Goal: Transaction & Acquisition: Purchase product/service

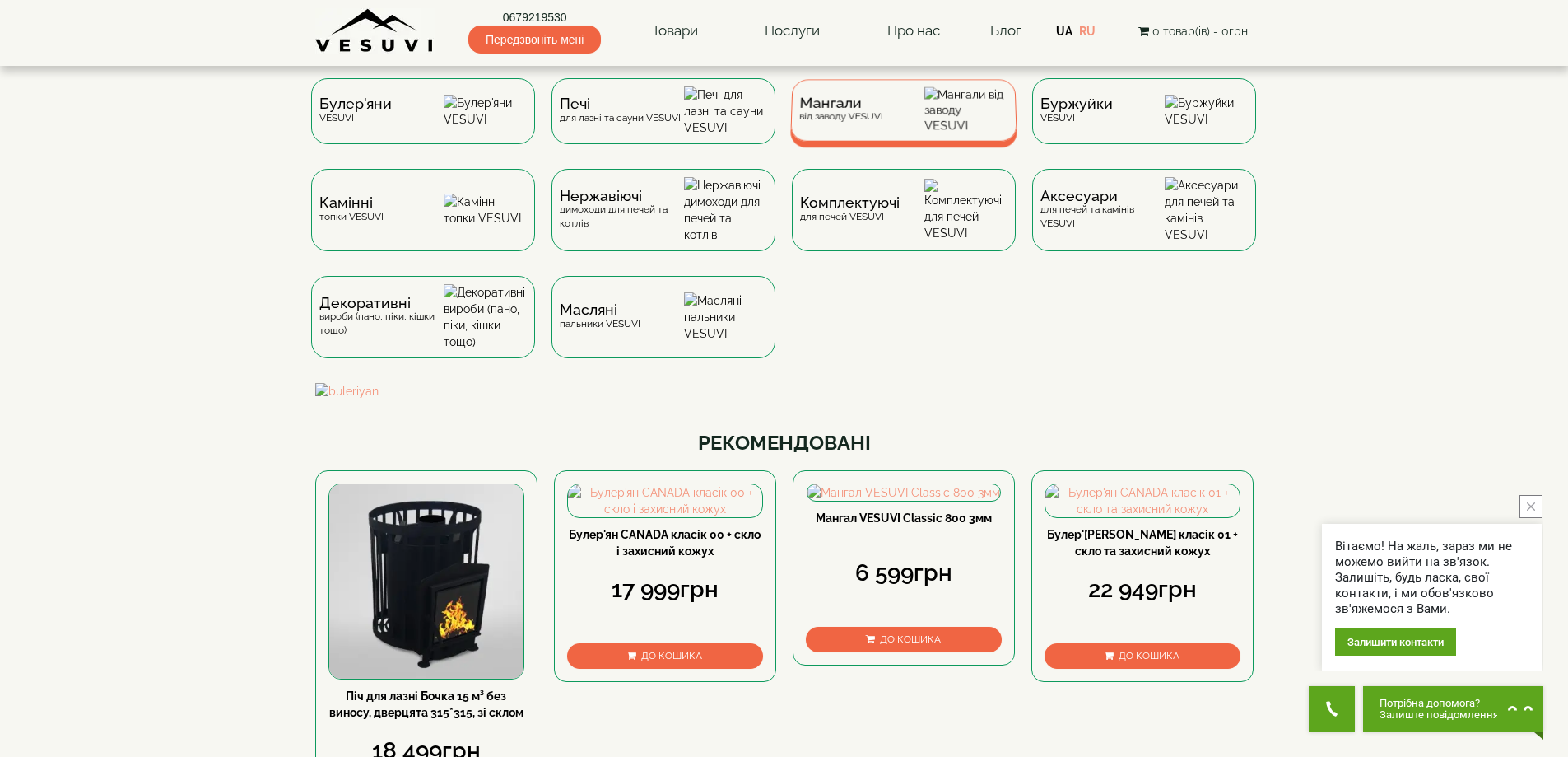
click at [885, 127] on div "Мангали від заводу VESUVI" at bounding box center [904, 110] width 227 height 62
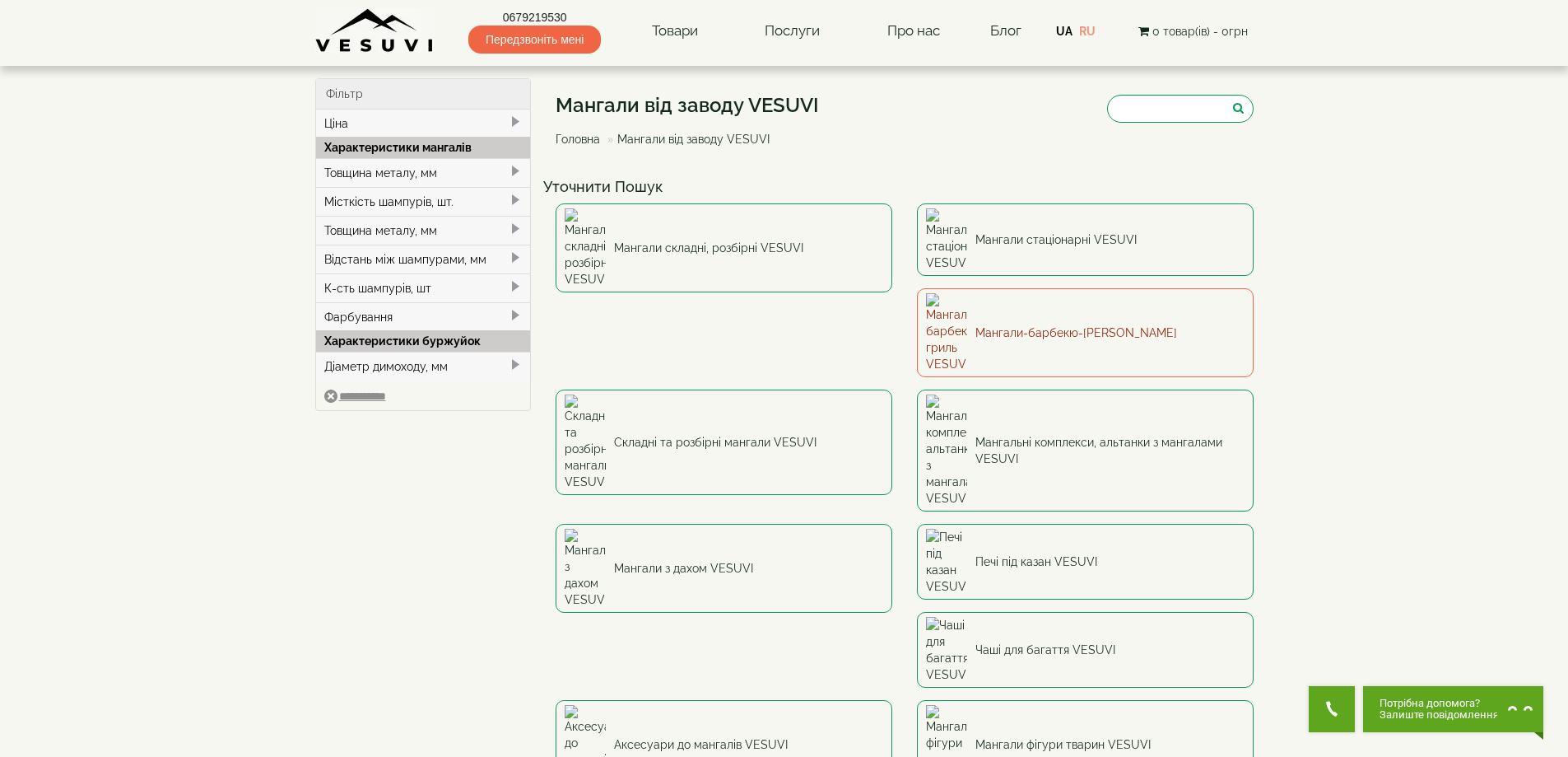
click at [917, 288] on link "Мангали-барбекю-гриль VESUVI" at bounding box center [1085, 332] width 337 height 89
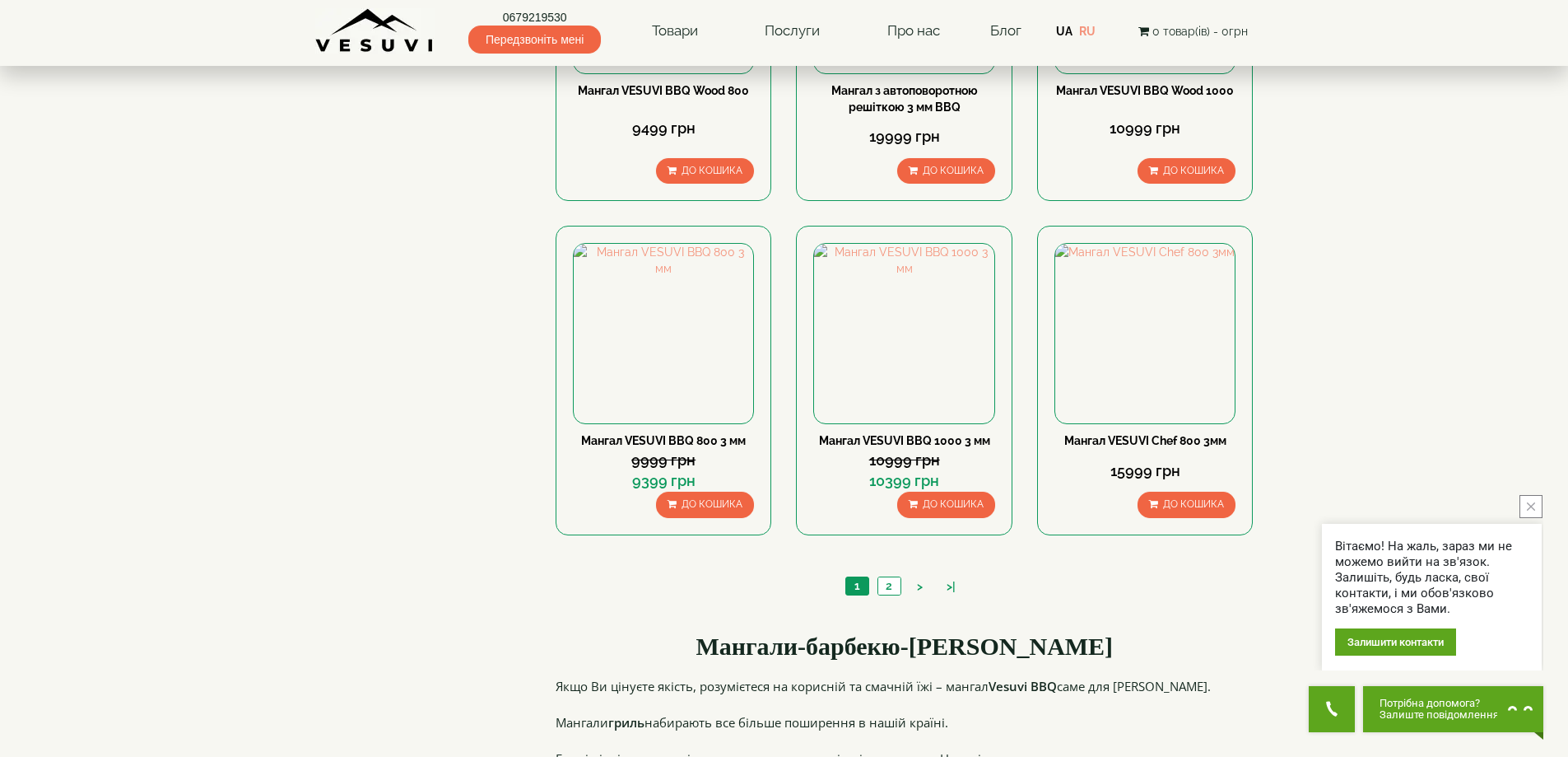
scroll to position [1565, 0]
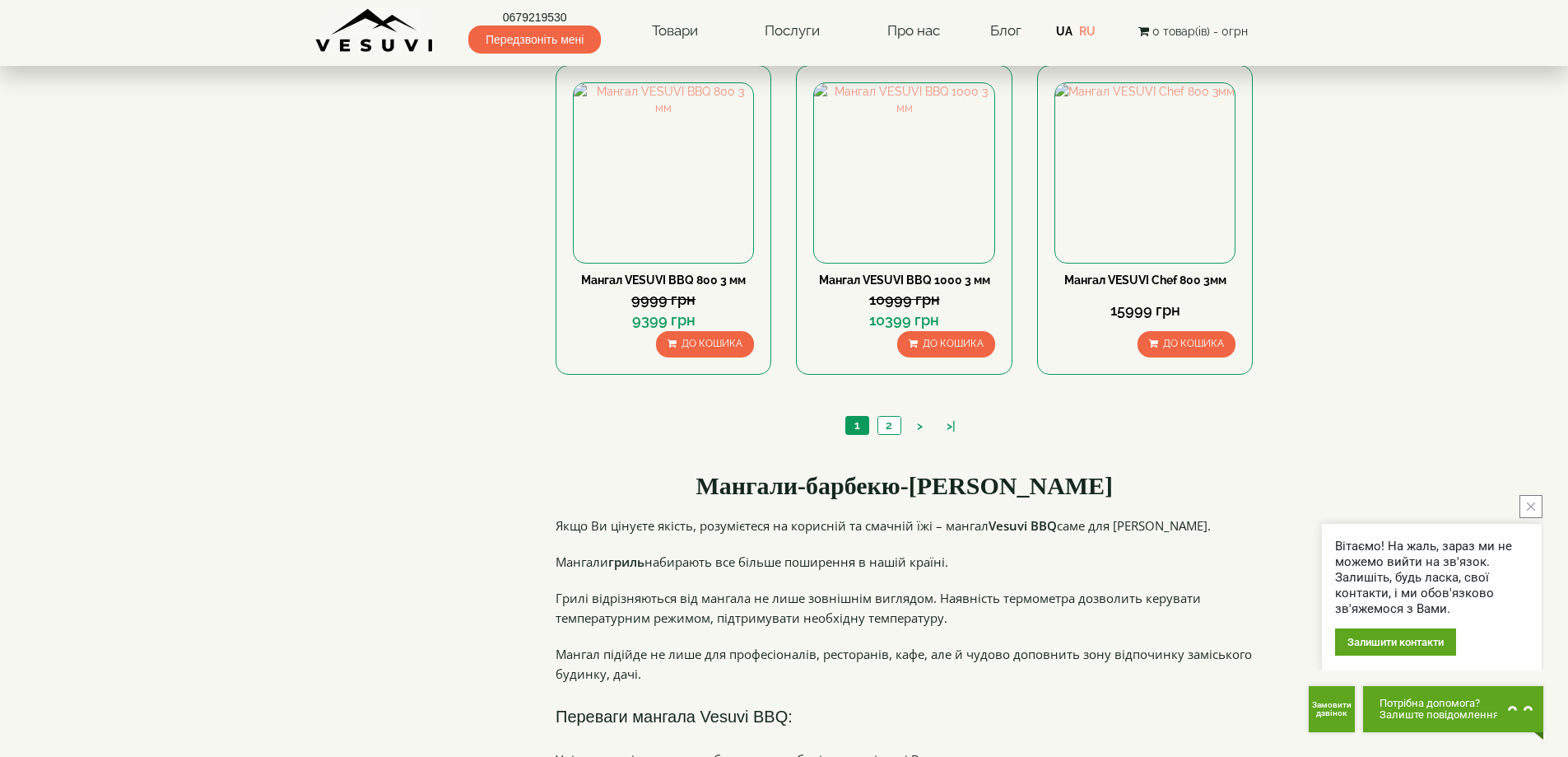
click at [889, 415] on div "1 2 > >|" at bounding box center [904, 427] width 698 height 56
click at [889, 430] on link "2" at bounding box center [889, 425] width 23 height 18
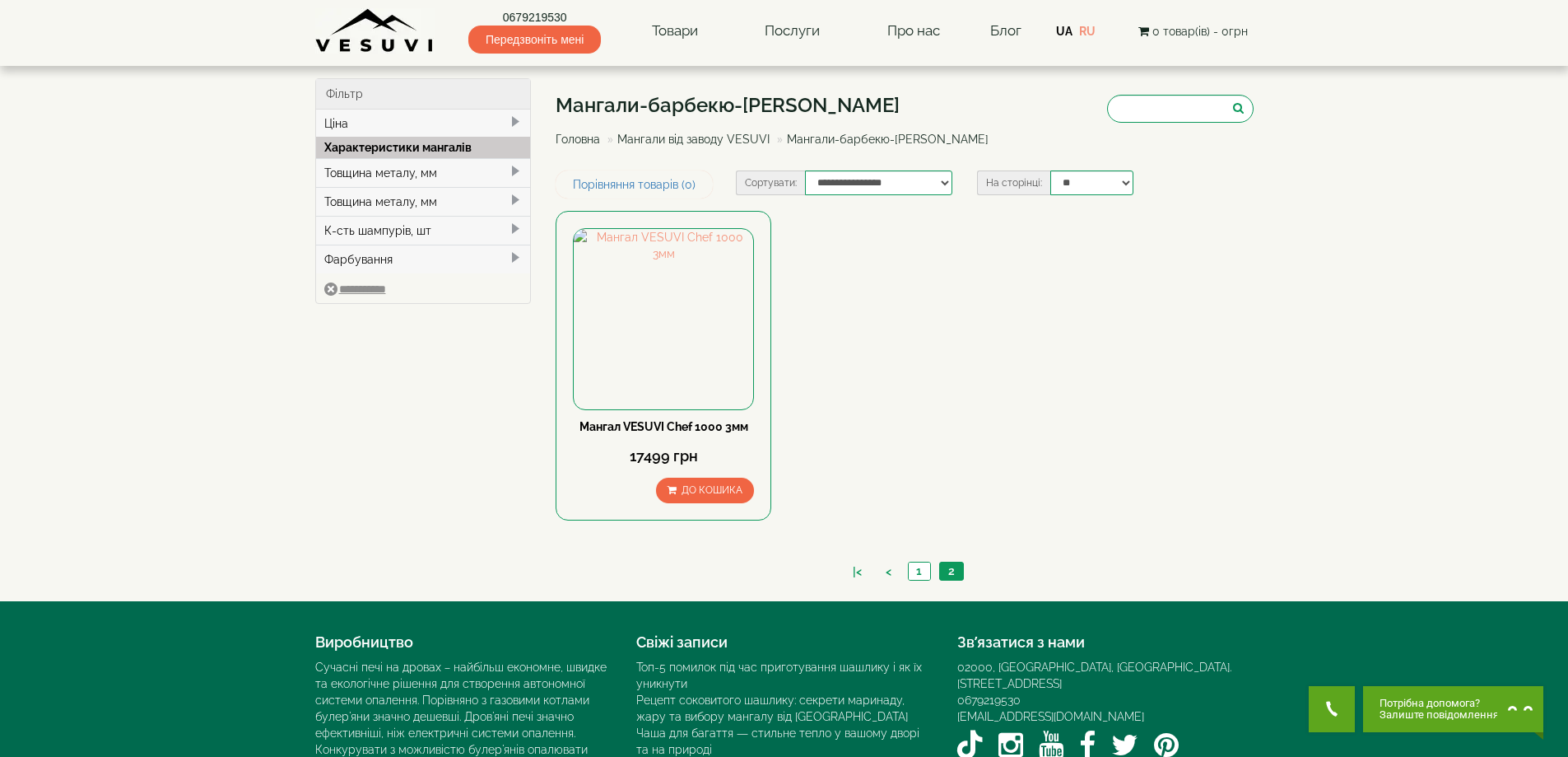
click at [919, 560] on div "|< < 1 2" at bounding box center [904, 573] width 698 height 56
click at [919, 569] on link "1" at bounding box center [919, 571] width 22 height 18
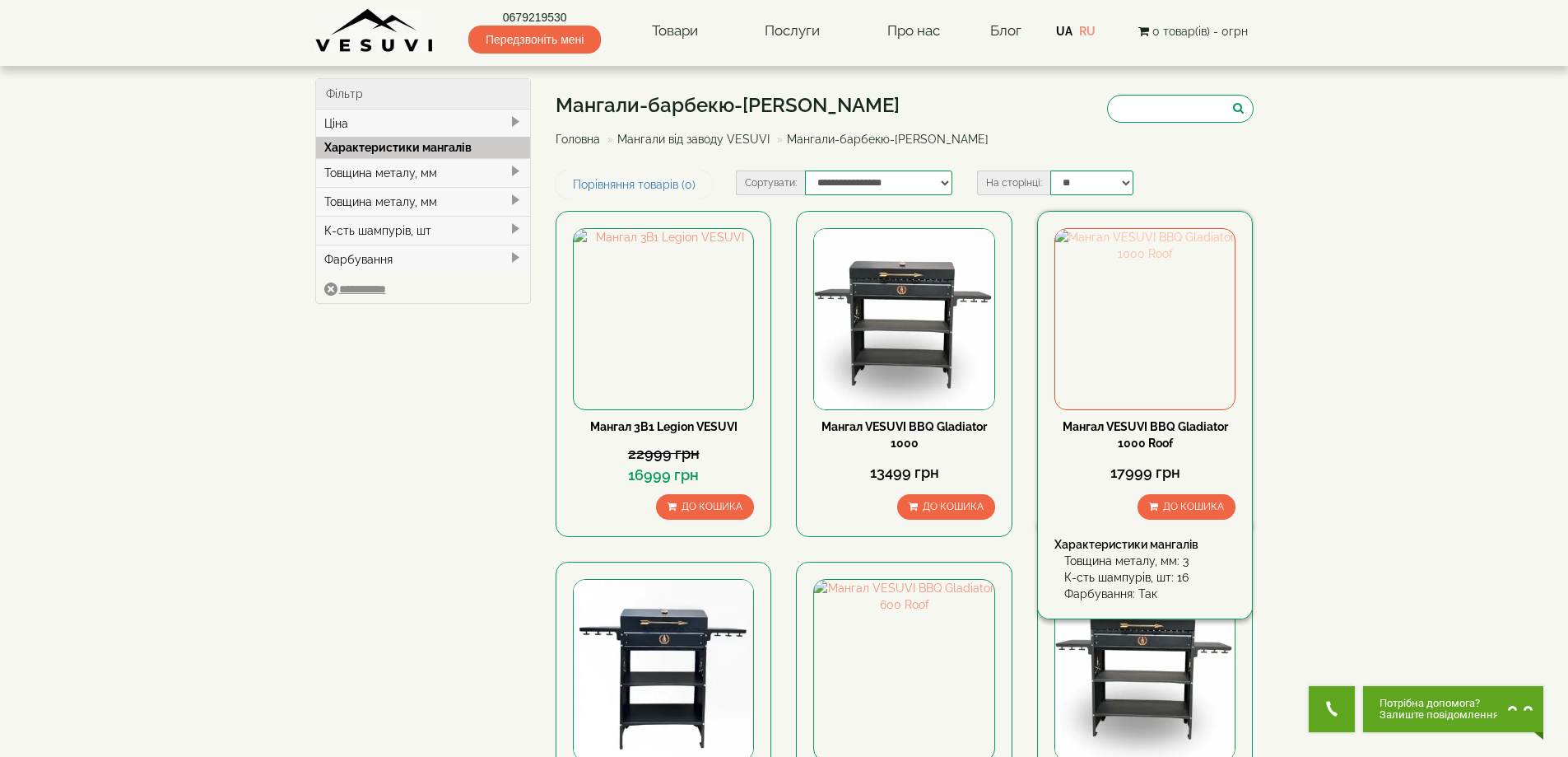
click at [1175, 317] on img at bounding box center [1145, 318] width 179 height 179
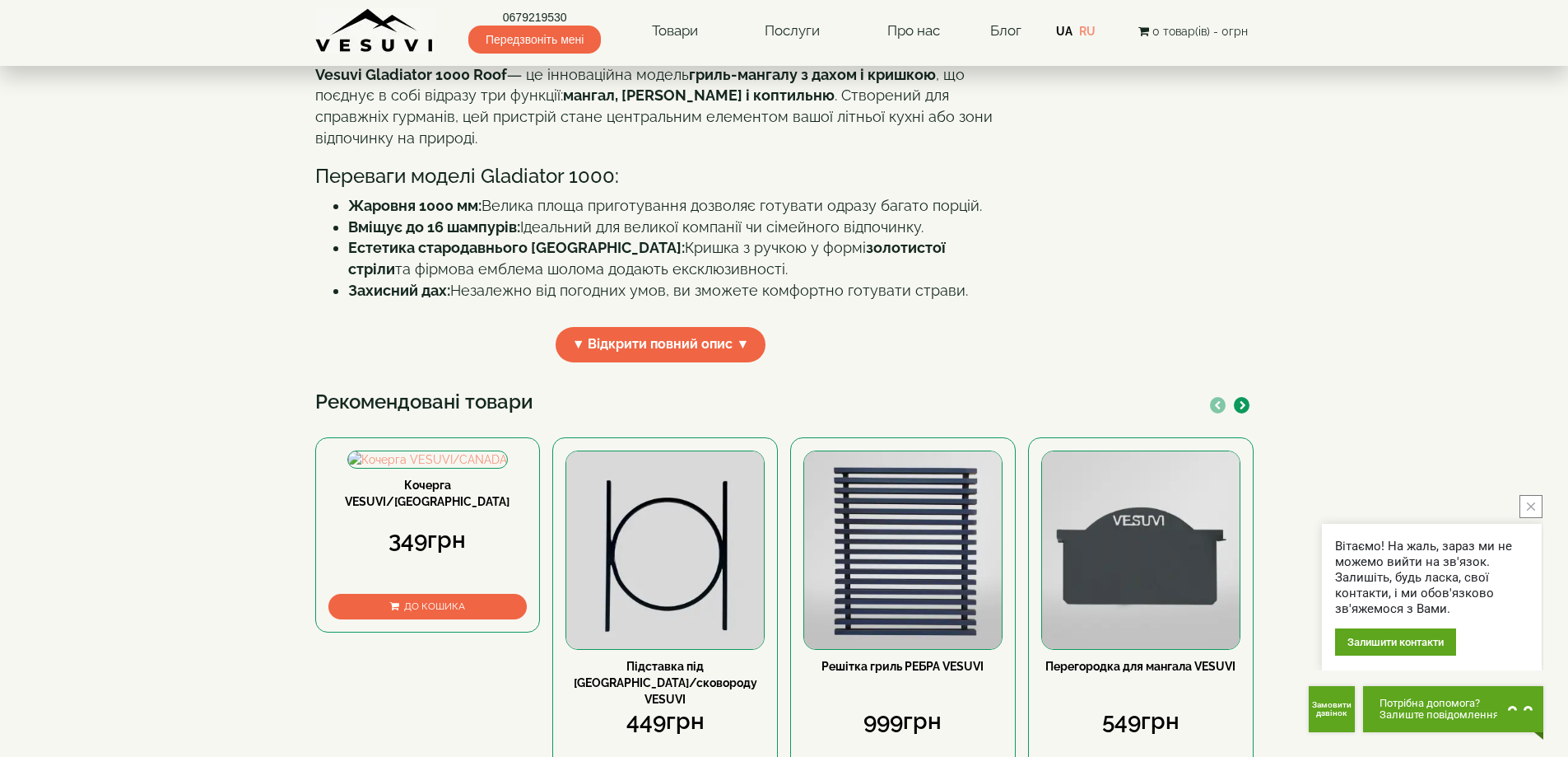
scroll to position [741, 0]
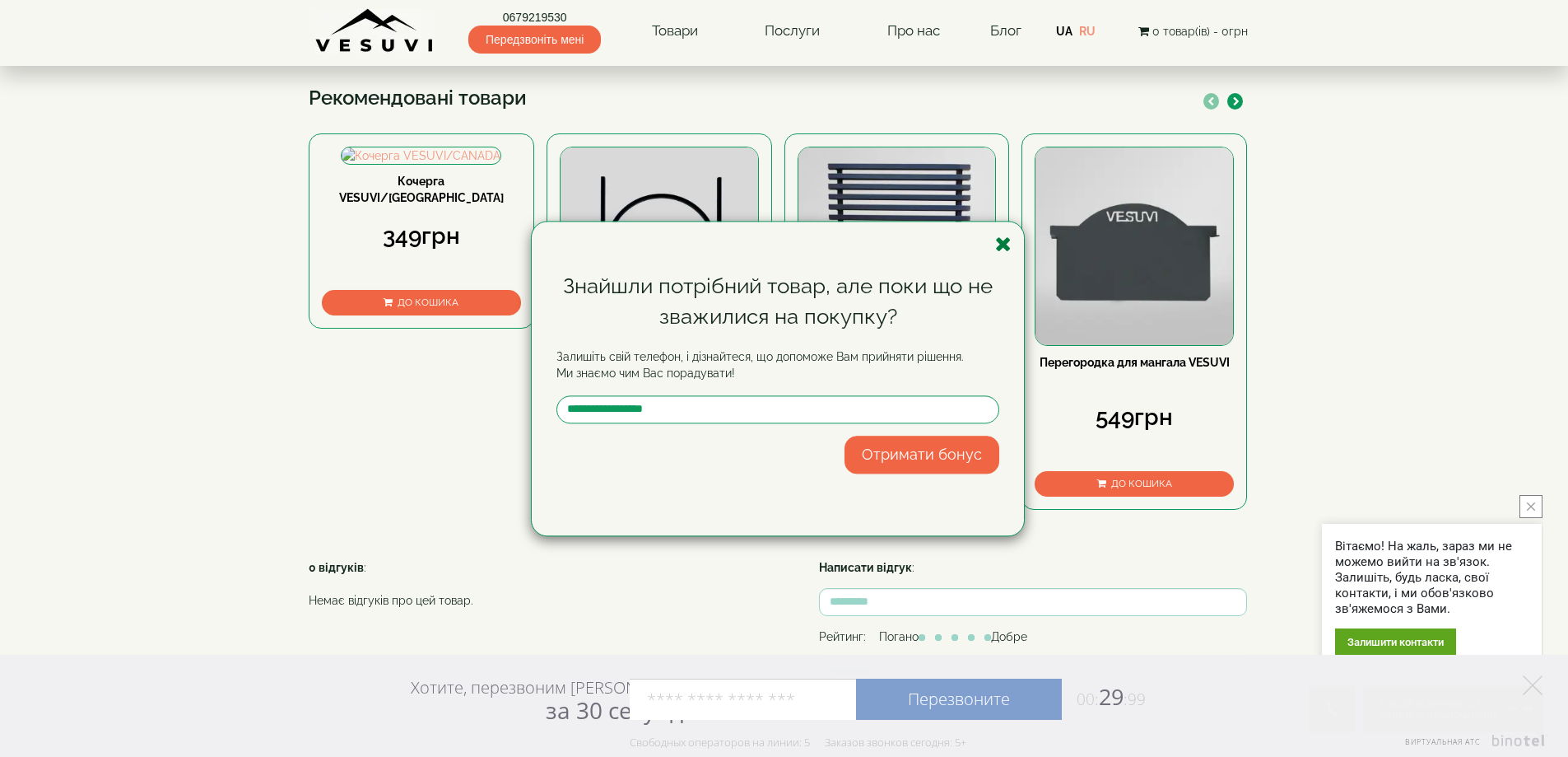
click at [1011, 234] on icon "button" at bounding box center [1004, 244] width 17 height 20
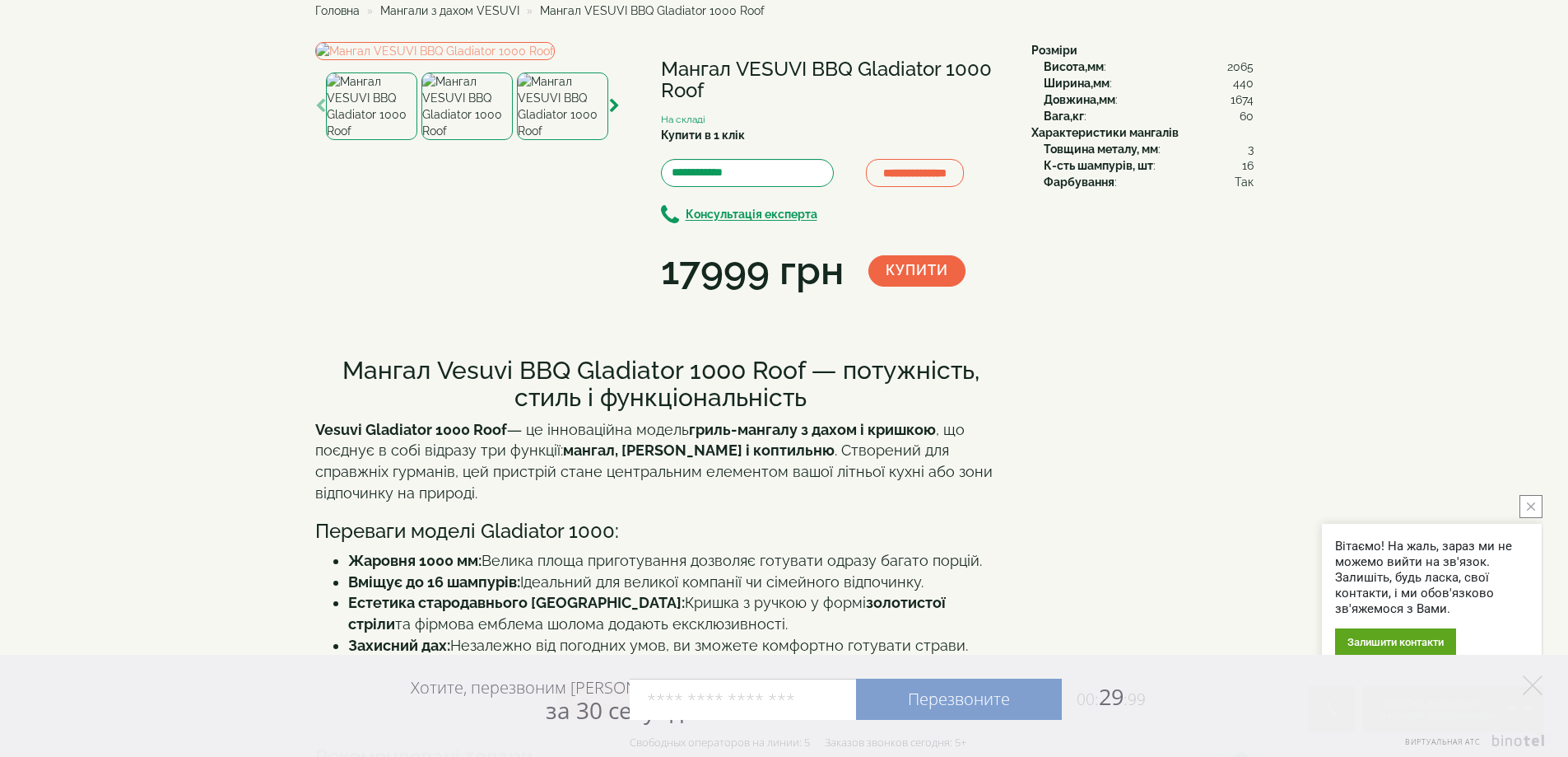
scroll to position [0, 0]
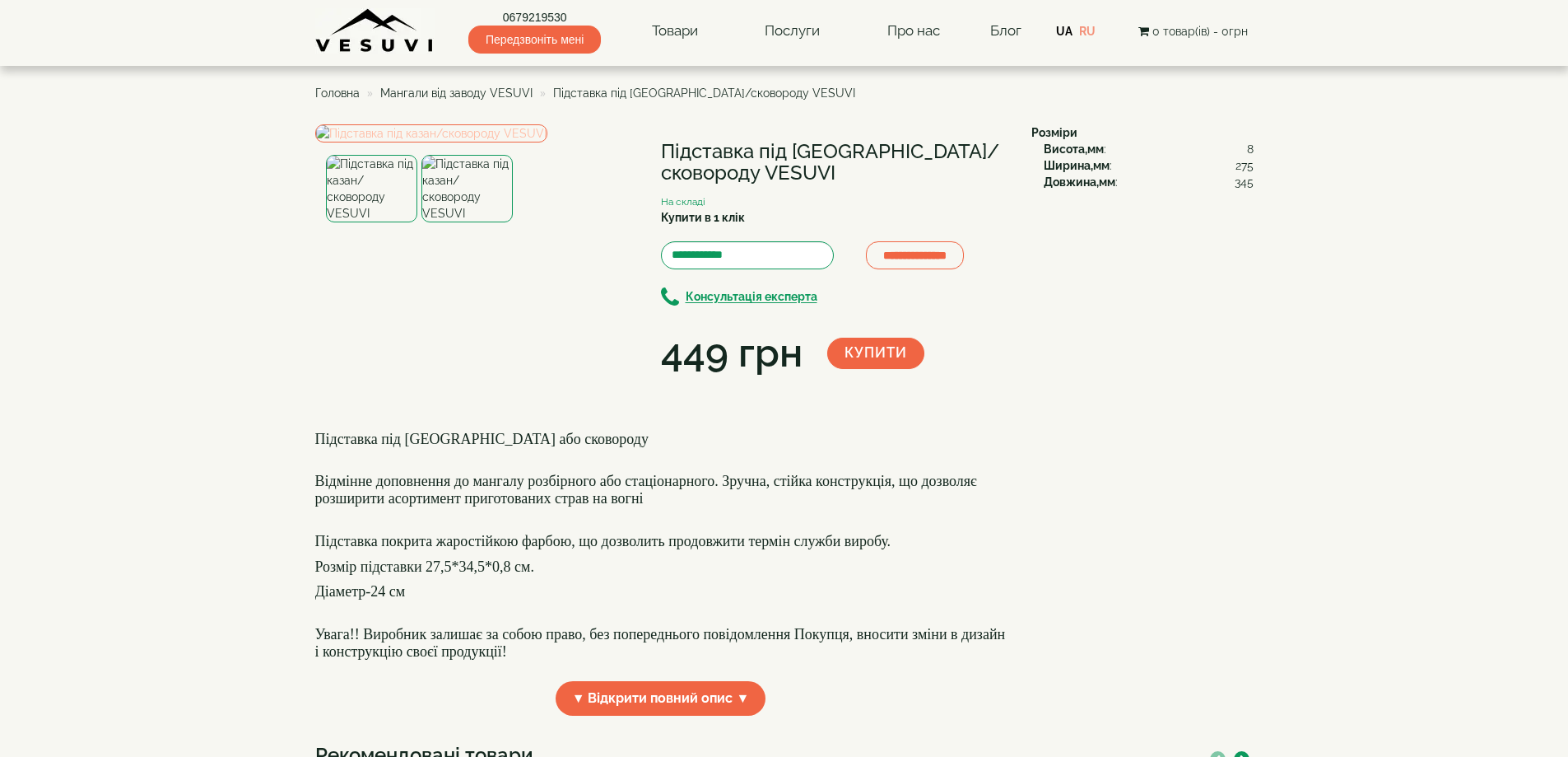
drag, startPoint x: 0, startPoint y: 0, endPoint x: 522, endPoint y: 248, distance: 577.9
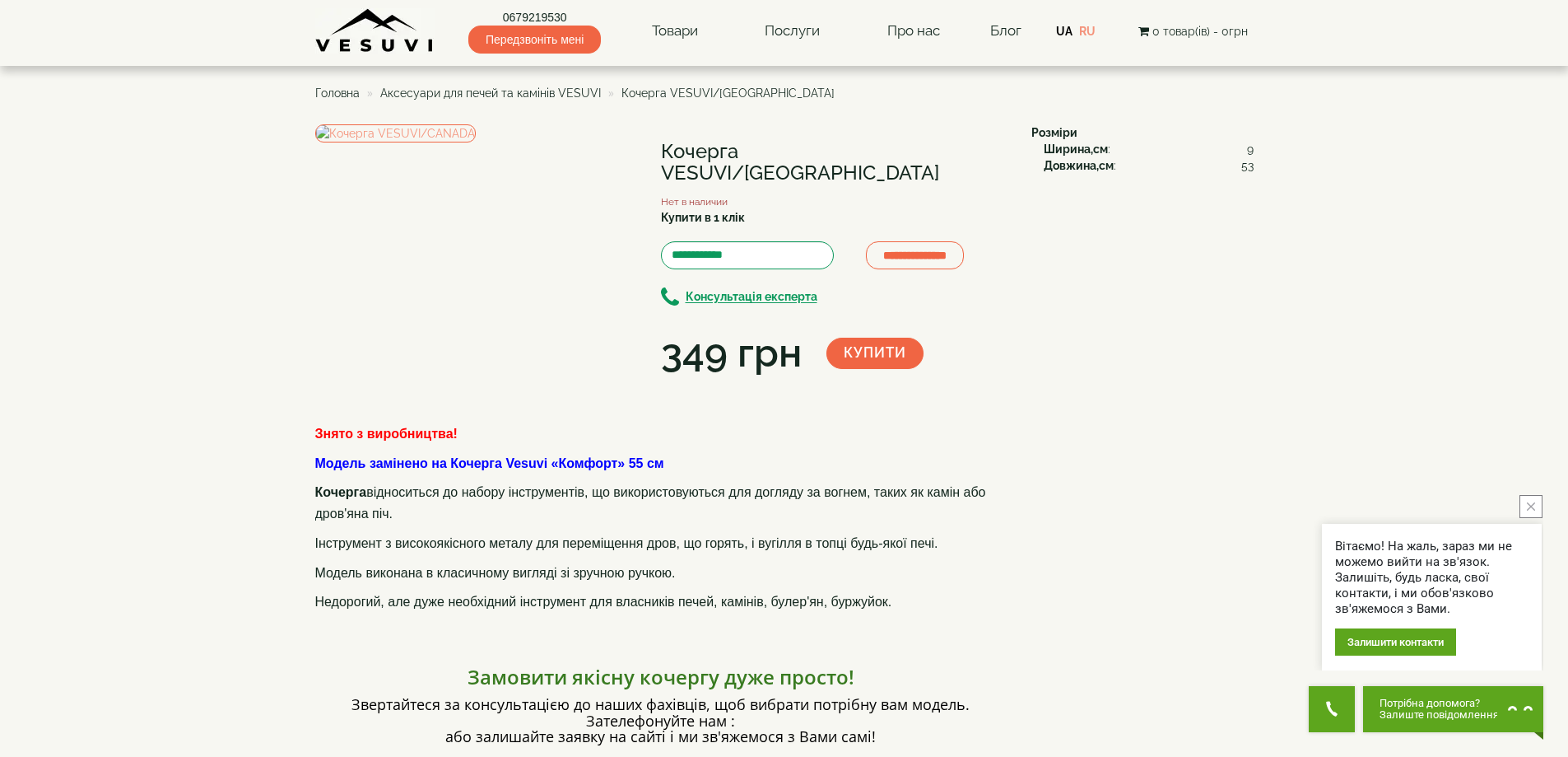
click at [552, 86] on li "Аксесуари для печей та камінів VESUVI" at bounding box center [482, 93] width 238 height 17
click at [482, 90] on span "Аксесуари для печей та камінів VESUVI" at bounding box center [490, 93] width 221 height 13
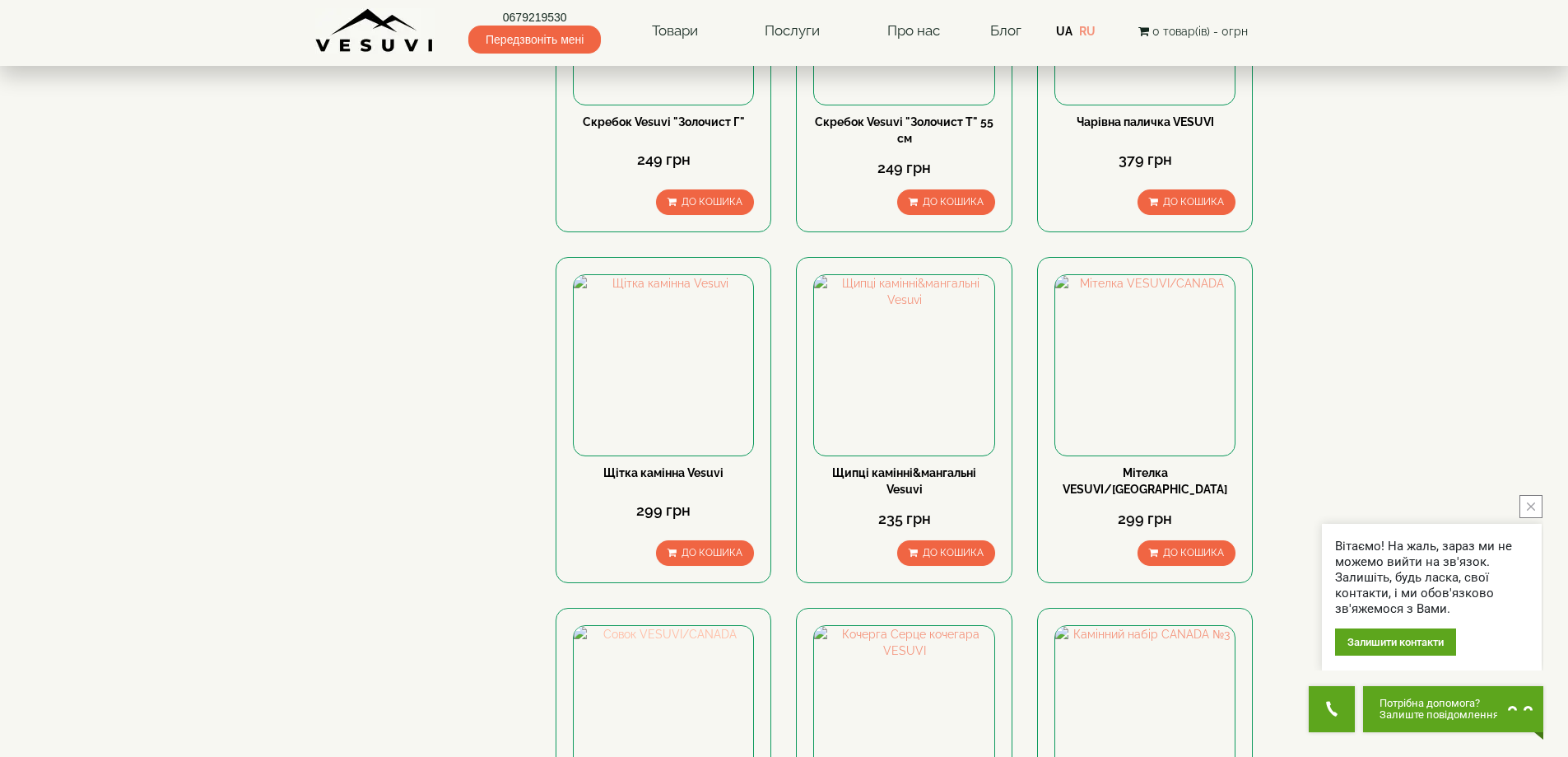
scroll to position [823, 0]
